Goal: Task Accomplishment & Management: Use online tool/utility

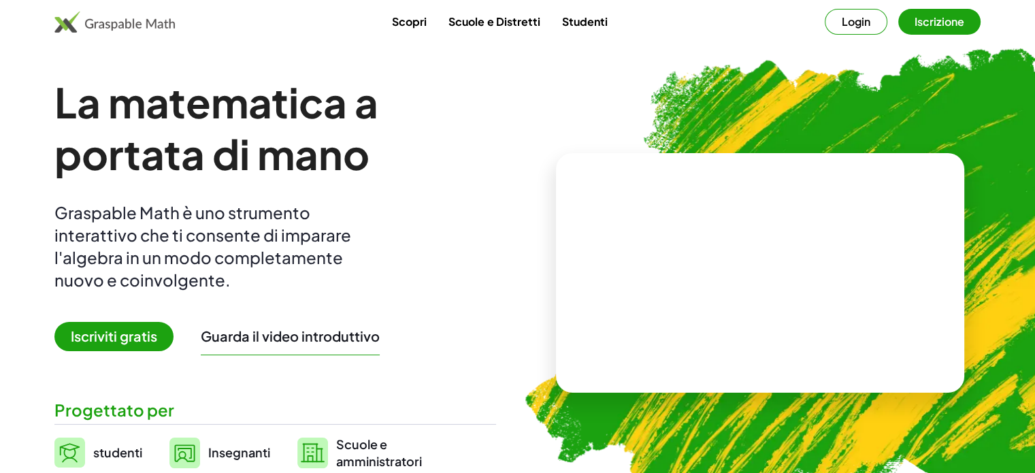
click at [857, 16] on font "Login" at bounding box center [856, 21] width 29 height 14
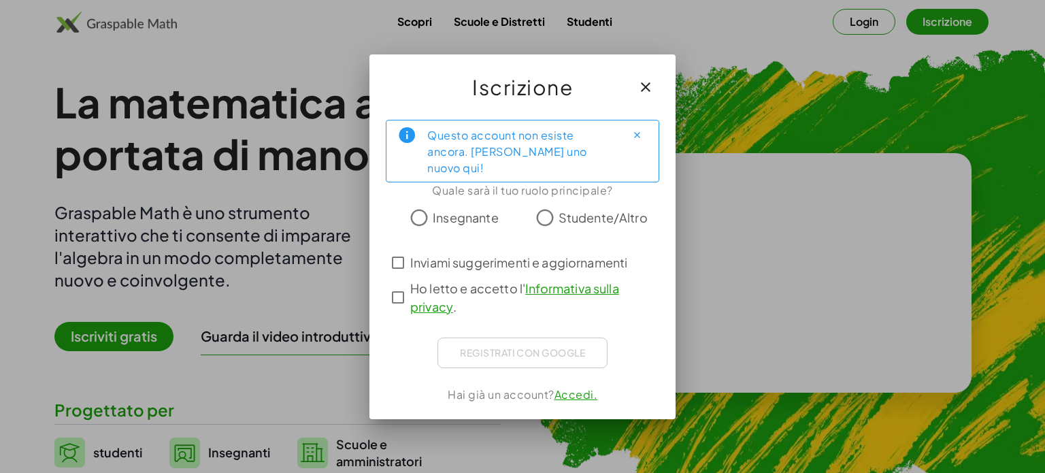
click at [460, 210] on font "Insegnante" at bounding box center [466, 218] width 66 height 16
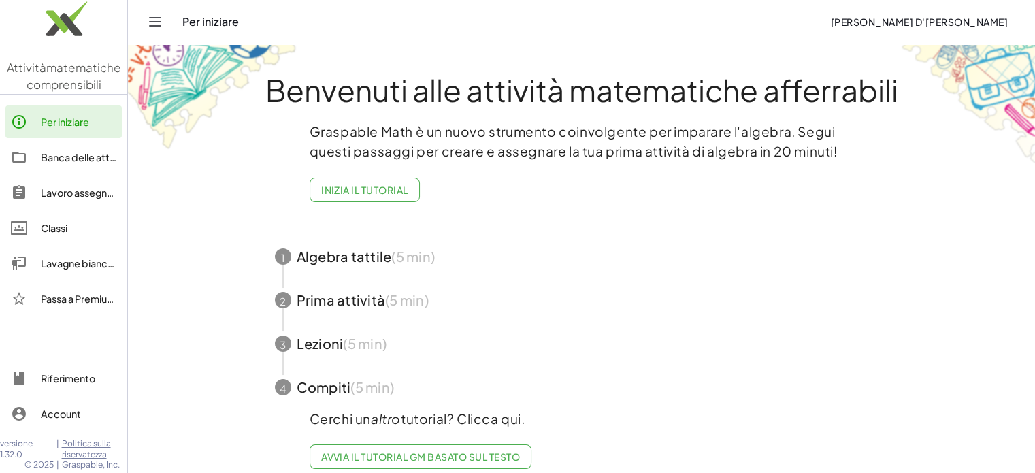
click at [67, 157] on font "Banca delle attività" at bounding box center [85, 157] width 88 height 12
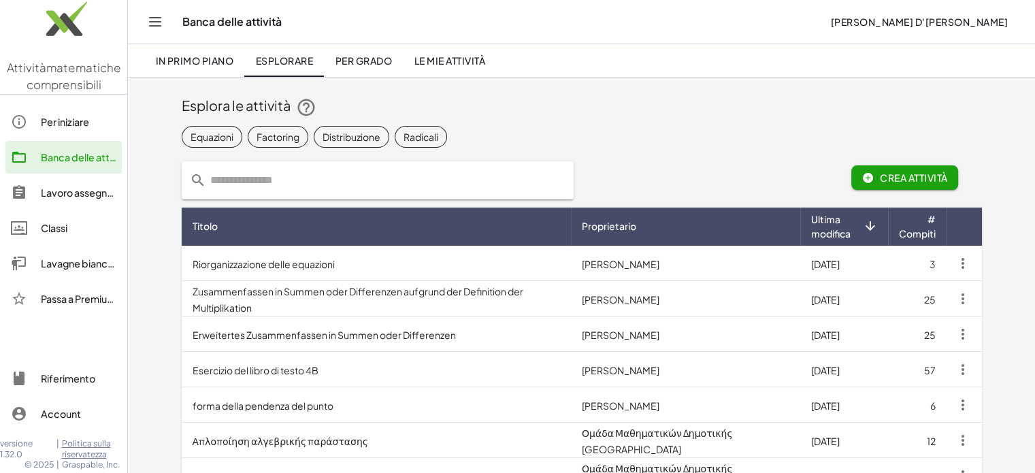
click at [241, 171] on input "text" at bounding box center [385, 180] width 359 height 38
click at [202, 134] on font "Equazioni" at bounding box center [211, 136] width 43 height 12
click at [223, 137] on font "Equazioni" at bounding box center [224, 136] width 43 height 12
click at [381, 65] on font "Per grado" at bounding box center [363, 60] width 56 height 12
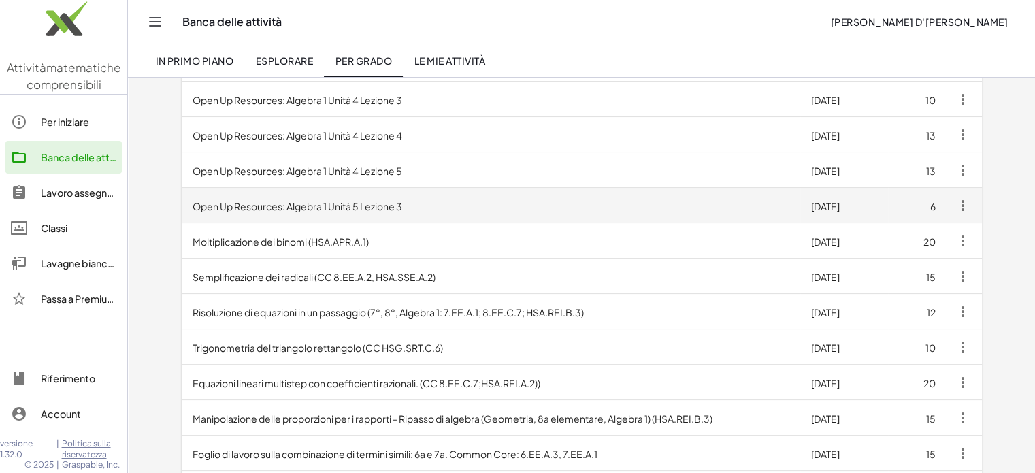
scroll to position [272, 0]
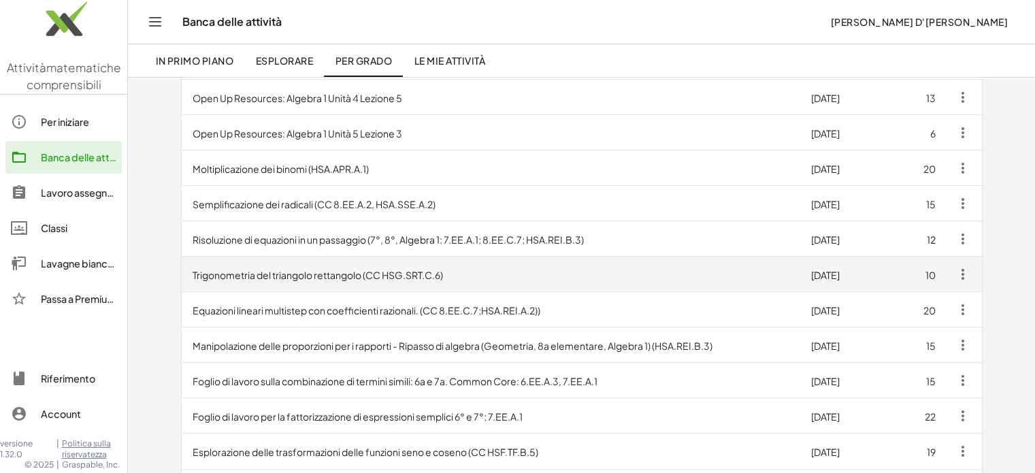
click at [330, 283] on td "Trigonometria del triangolo rettangolo (CC HSG.SRT.C.6)" at bounding box center [491, 273] width 618 height 35
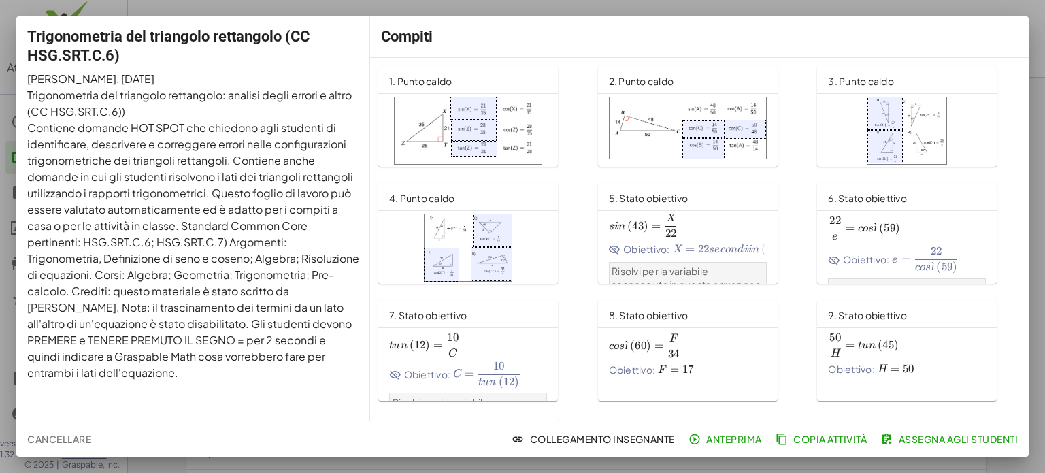
click at [461, 95] on div at bounding box center [468, 135] width 180 height 82
click at [950, 1] on div at bounding box center [522, 236] width 1045 height 473
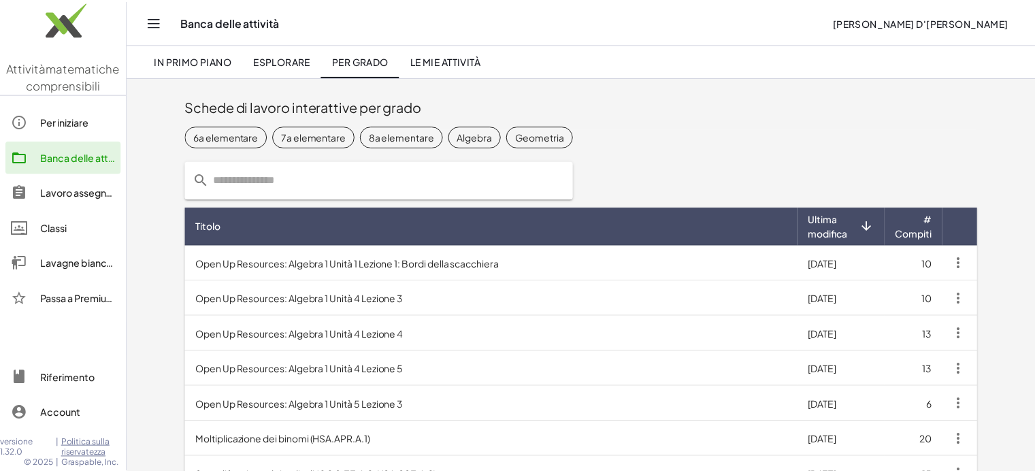
scroll to position [272, 0]
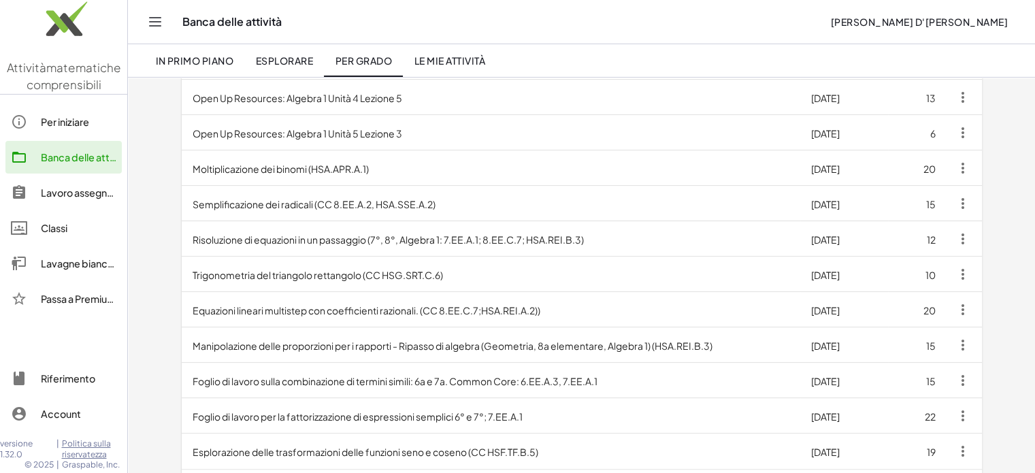
click at [89, 120] on font "Per iniziare" at bounding box center [65, 122] width 48 height 12
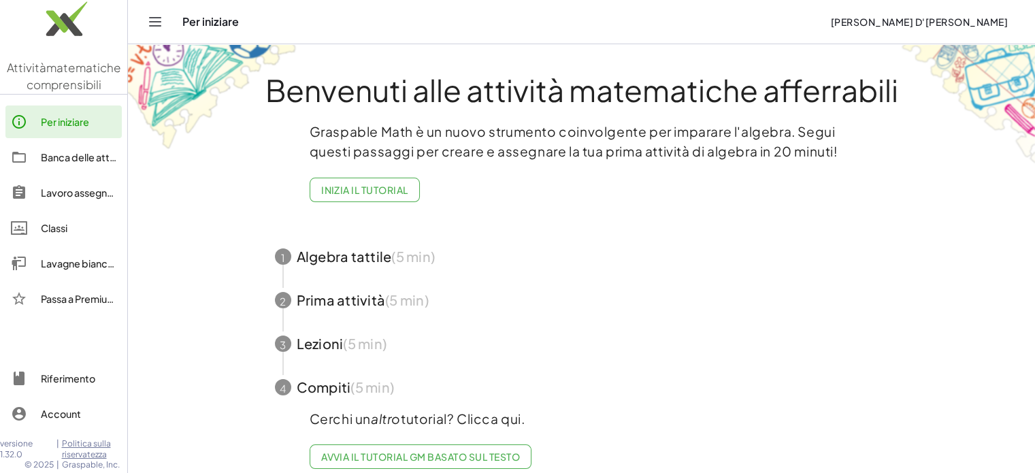
click at [384, 246] on span "button" at bounding box center [582, 257] width 646 height 44
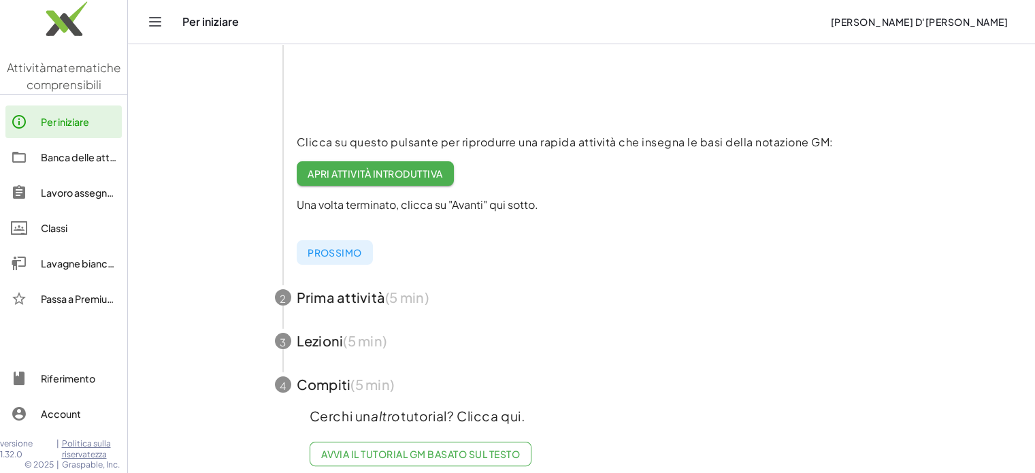
scroll to position [267, 0]
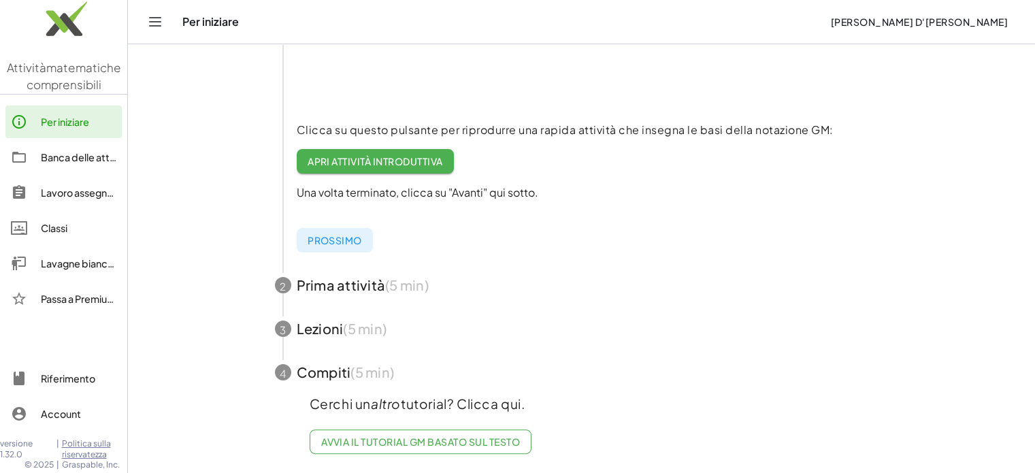
click at [367, 270] on span "button" at bounding box center [582, 285] width 646 height 44
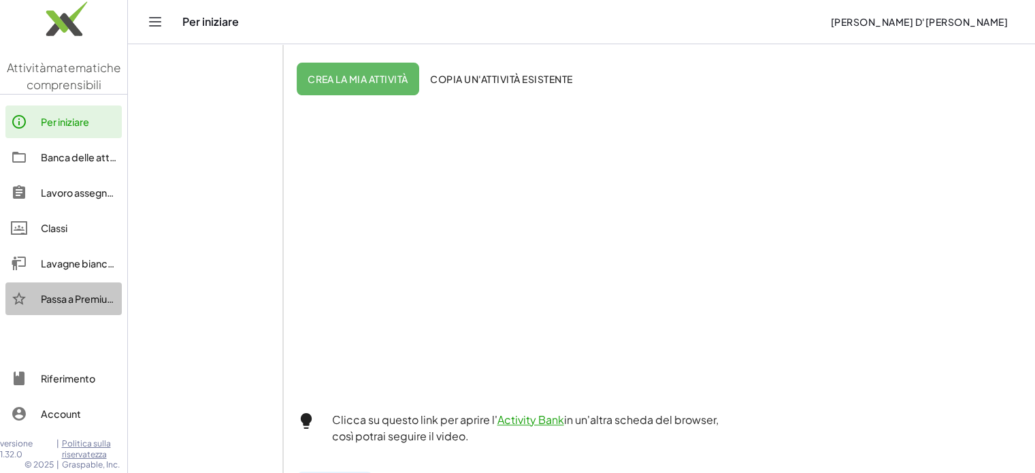
click at [65, 282] on div "Passa a Premium!" at bounding box center [63, 298] width 116 height 33
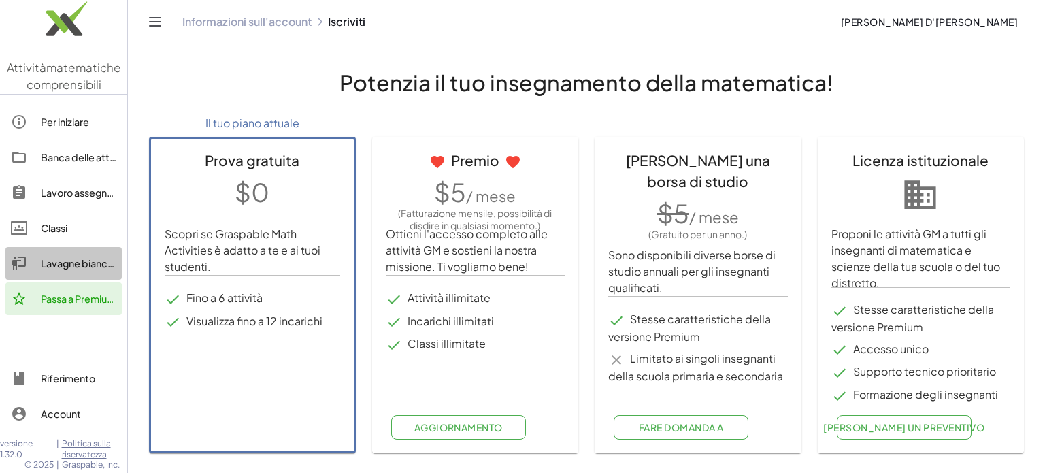
click at [68, 250] on link "Lavagne bianche" at bounding box center [63, 263] width 116 height 33
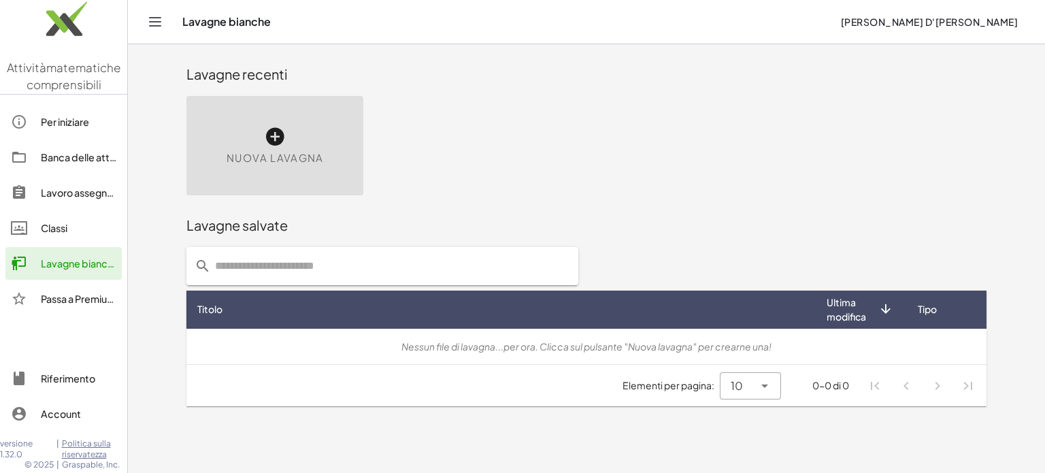
click at [269, 137] on icon at bounding box center [275, 137] width 22 height 22
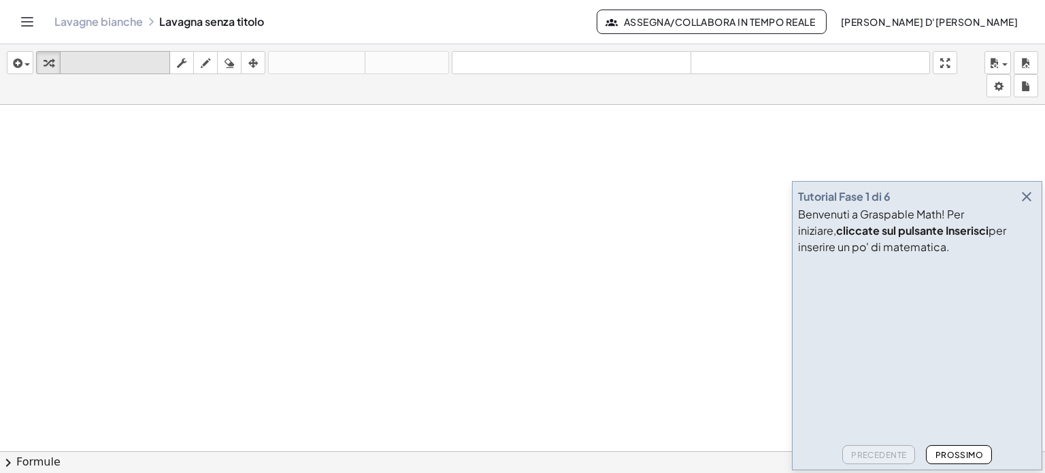
click at [93, 67] on font "tastiera" at bounding box center [114, 62] width 103 height 13
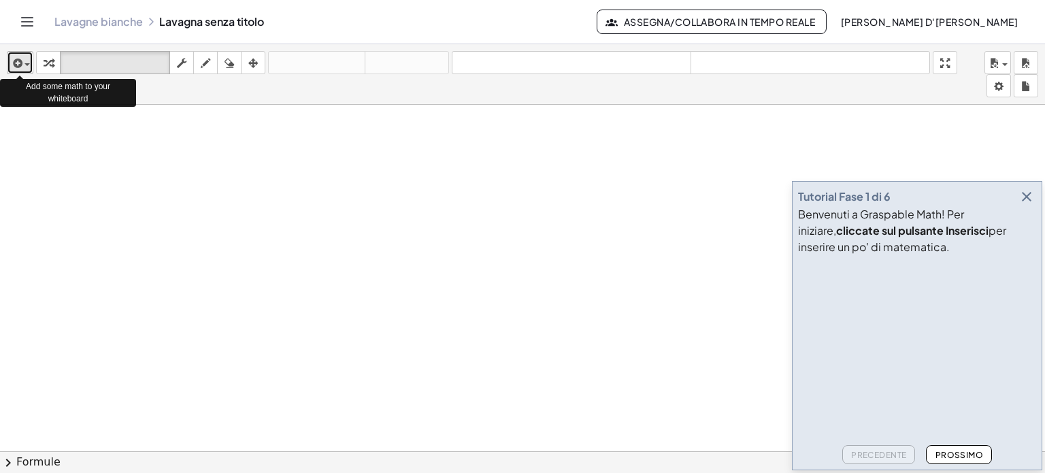
click at [27, 65] on span "button" at bounding box center [26, 64] width 5 height 3
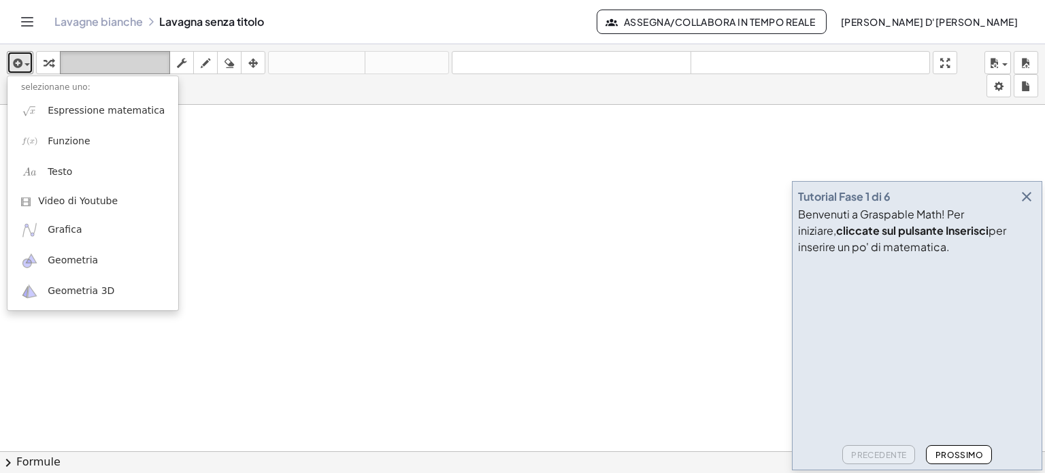
click at [99, 61] on font "tastiera" at bounding box center [114, 62] width 103 height 13
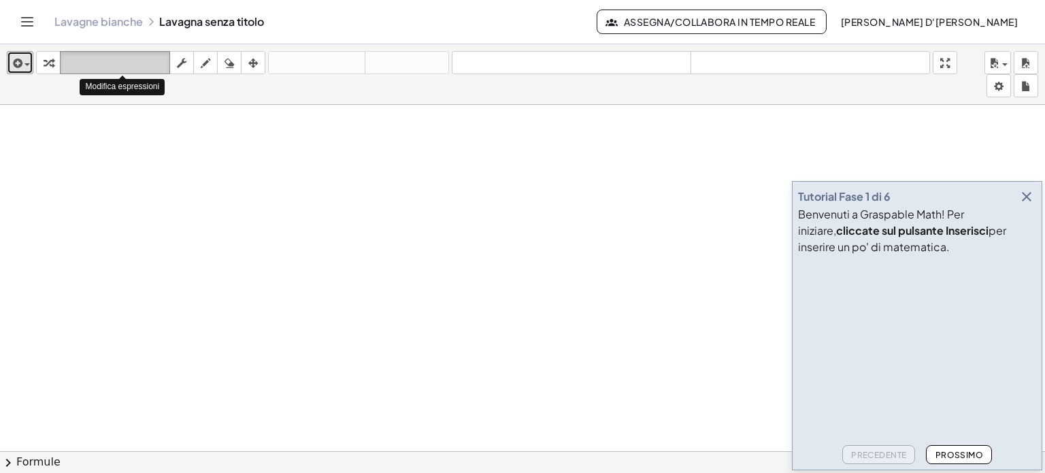
click at [99, 61] on font "tastiera" at bounding box center [114, 62] width 103 height 13
click at [108, 64] on font "tastiera" at bounding box center [114, 62] width 103 height 13
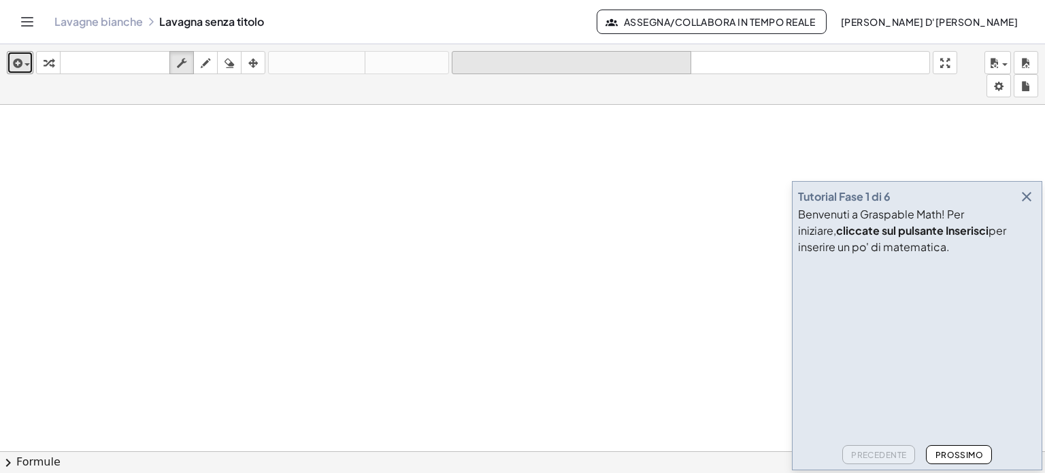
click at [596, 54] on div "formato_dimensione" at bounding box center [571, 62] width 233 height 16
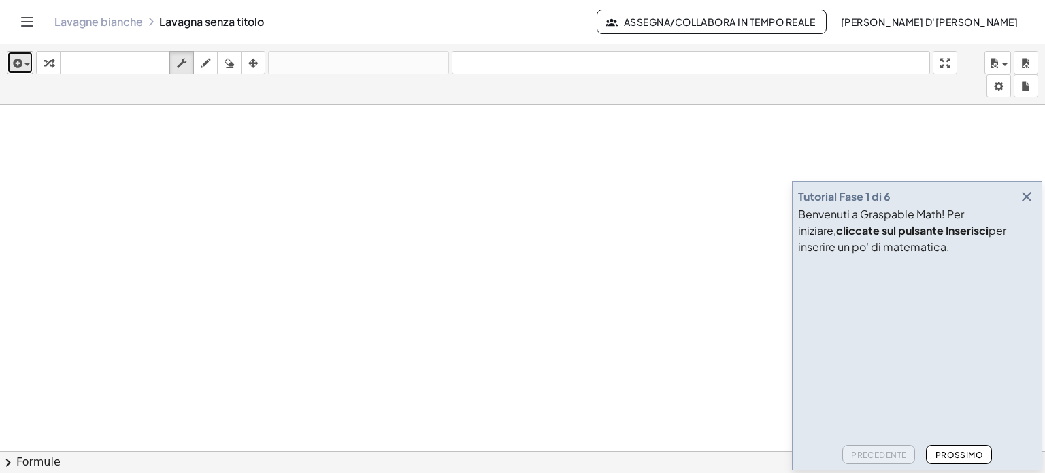
click at [27, 68] on div "button" at bounding box center [20, 62] width 20 height 16
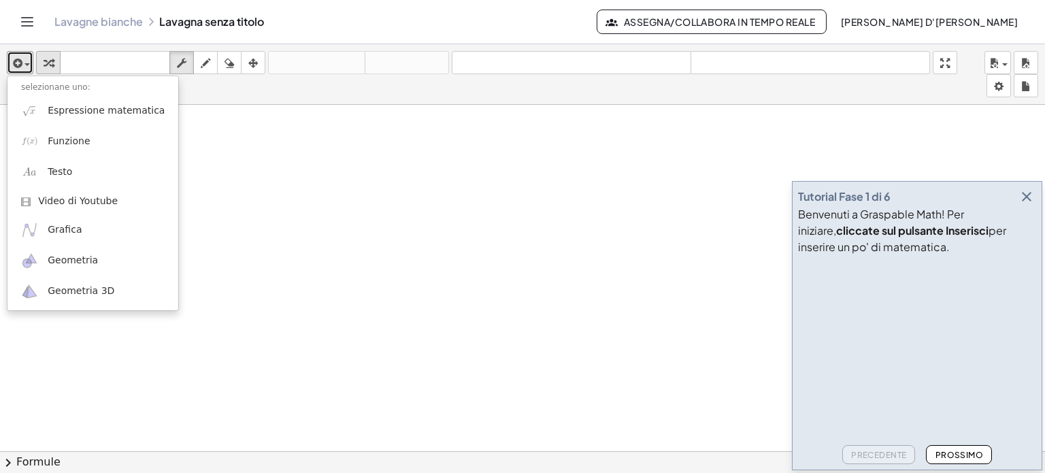
click at [49, 64] on icon "button" at bounding box center [49, 63] width 10 height 16
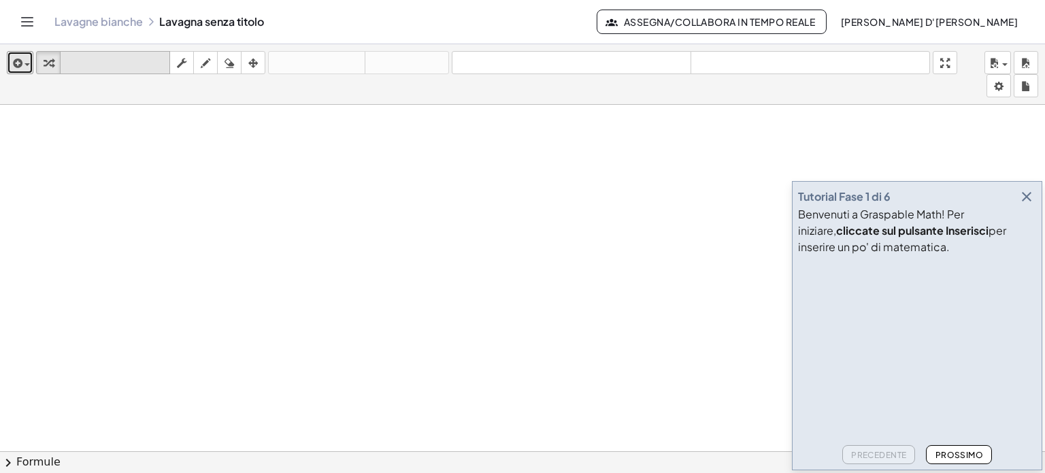
click at [93, 59] on font "tastiera" at bounding box center [114, 62] width 103 height 13
click at [16, 59] on icon "button" at bounding box center [16, 63] width 12 height 16
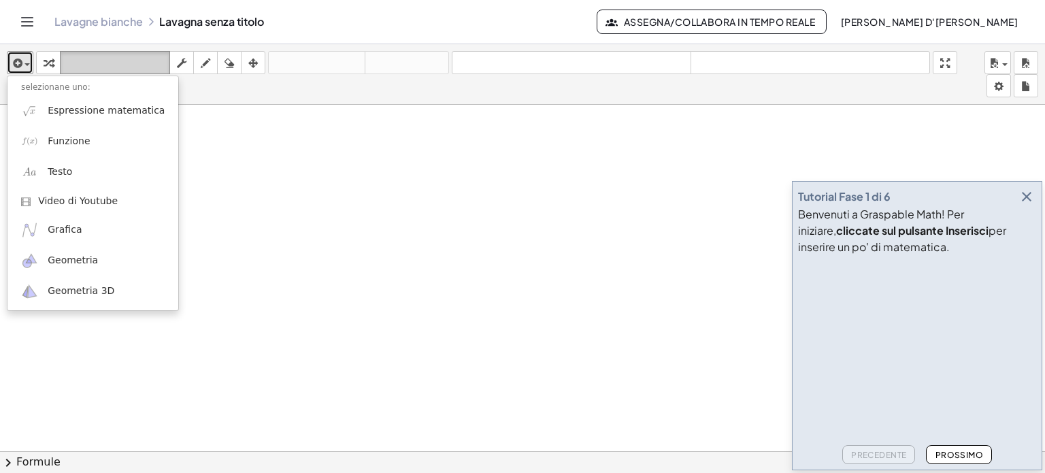
click at [99, 61] on font "tastiera" at bounding box center [114, 62] width 103 height 13
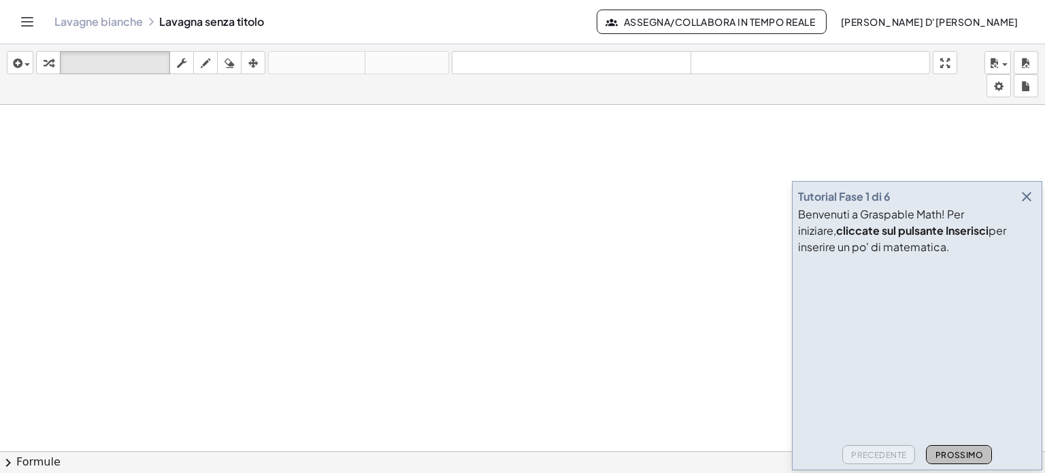
click at [955, 454] on font "Prossimo" at bounding box center [959, 455] width 48 height 10
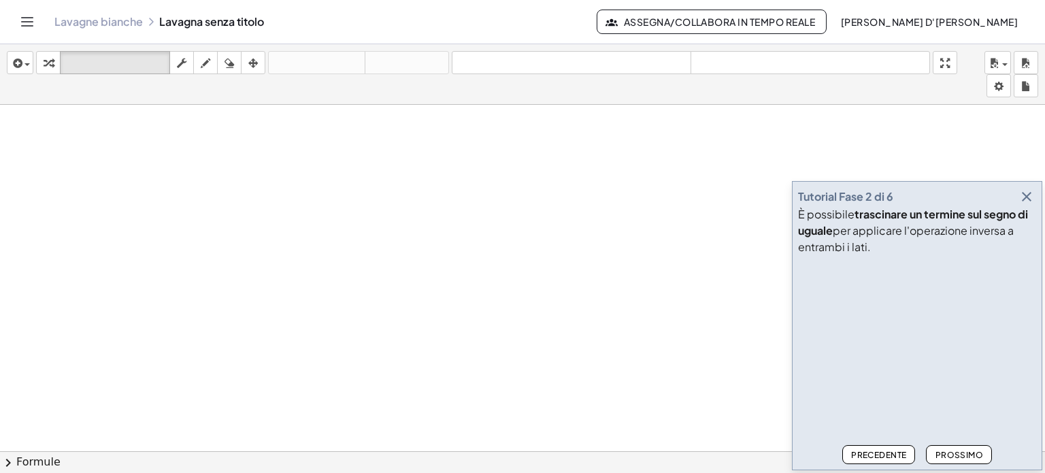
click at [882, 450] on font "Precedente" at bounding box center [878, 455] width 55 height 10
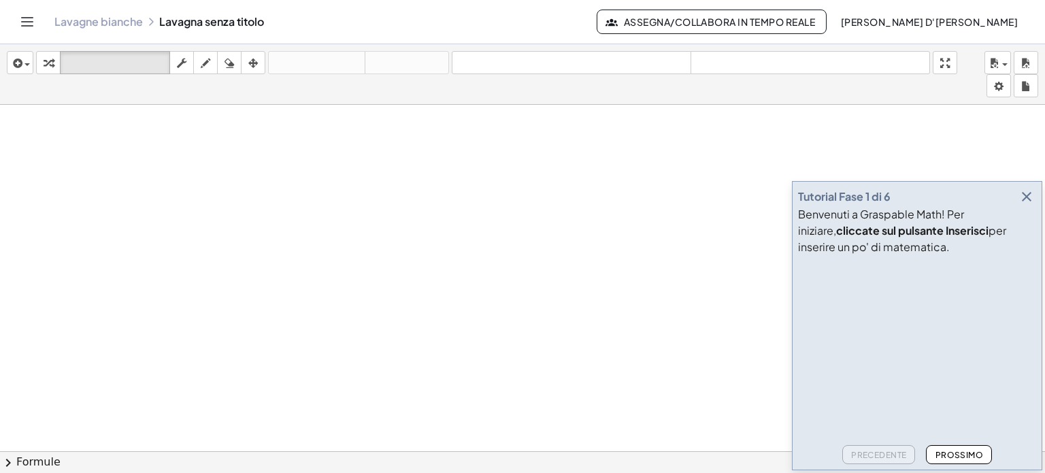
click at [34, 35] on div "Lavagne bianche Lavagna senza titolo Assegna/Collabora in tempo [PERSON_NAME] D…" at bounding box center [522, 22] width 1012 height 44
click at [26, 30] on button "Attiva/disattiva la navigazione" at bounding box center [27, 22] width 22 height 22
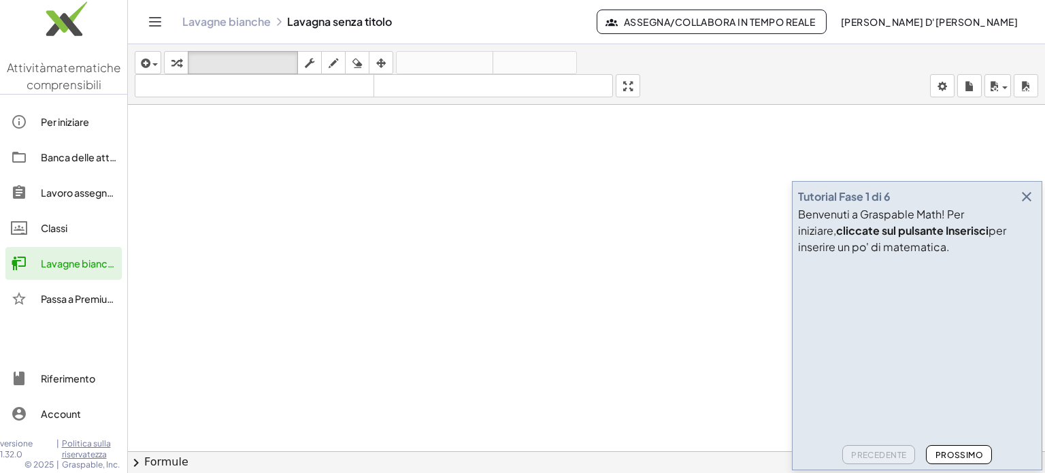
click at [247, 212] on div at bounding box center [586, 461] width 917 height 713
click at [151, 56] on div "button" at bounding box center [148, 62] width 20 height 16
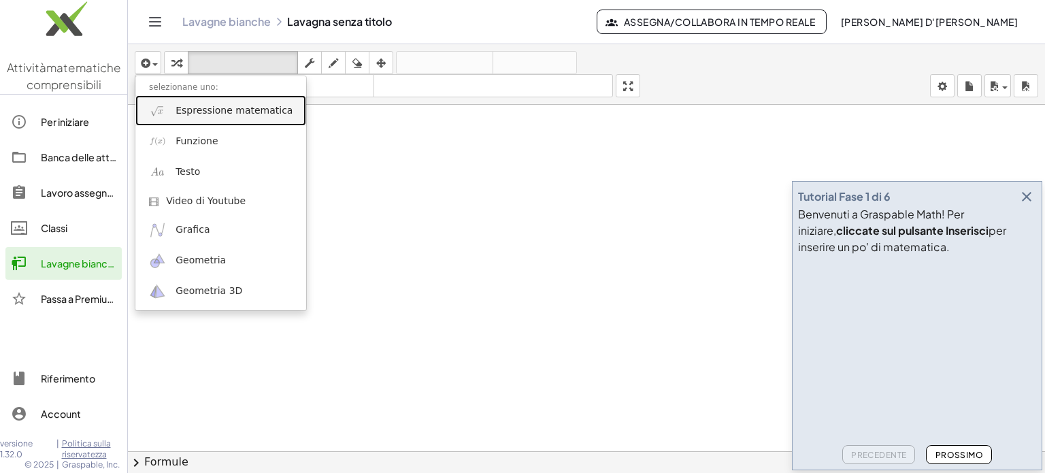
click at [241, 112] on font "Espressione matematica" at bounding box center [234, 110] width 117 height 11
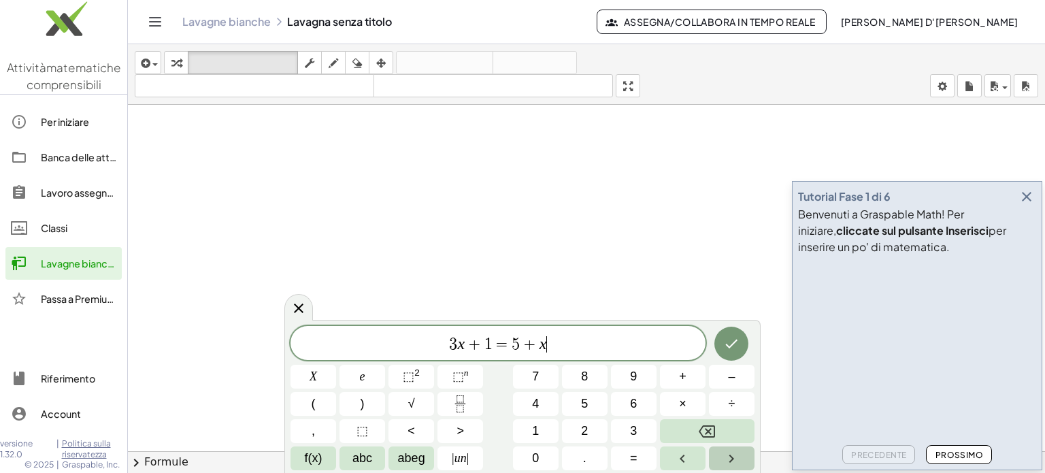
click at [743, 460] on button "Freccia destra" at bounding box center [732, 458] width 46 height 24
click at [474, 350] on span "+" at bounding box center [475, 344] width 20 height 16
drag, startPoint x: 559, startPoint y: 345, endPoint x: 425, endPoint y: 344, distance: 134.0
click at [425, 344] on span "3 x + 1 = 5 + x" at bounding box center [498, 344] width 415 height 19
drag, startPoint x: 455, startPoint y: 320, endPoint x: 344, endPoint y: 131, distance: 219.8
